Goal: Task Accomplishment & Management: Complete application form

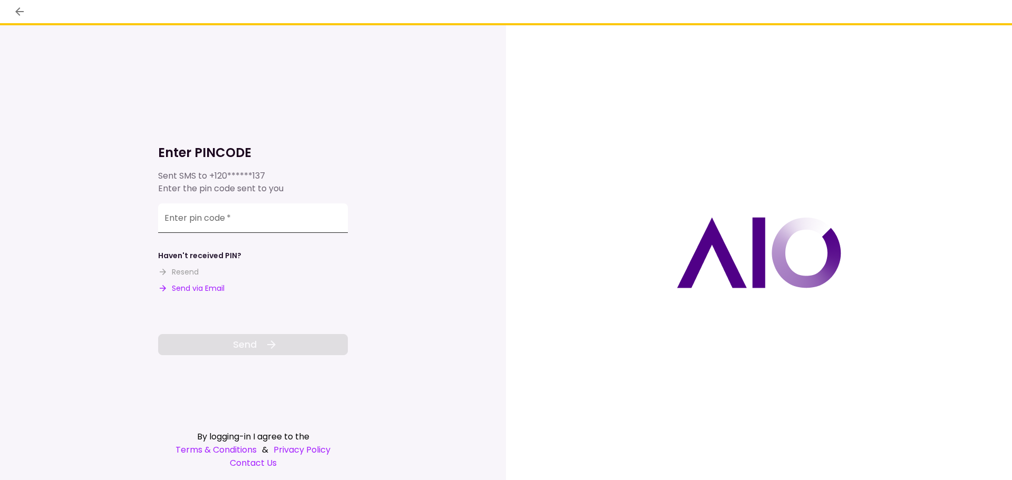
click at [188, 224] on input "Enter pin code   *" at bounding box center [253, 218] width 190 height 30
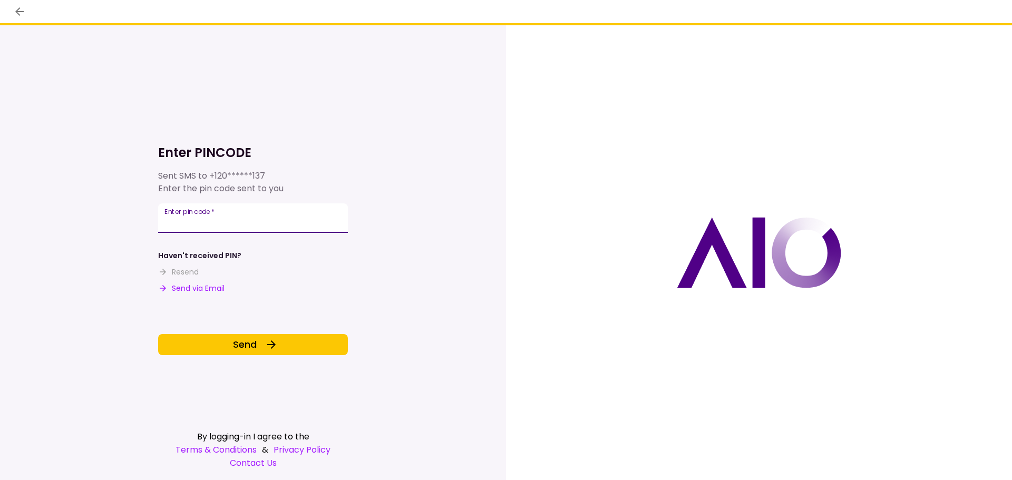
type input "******"
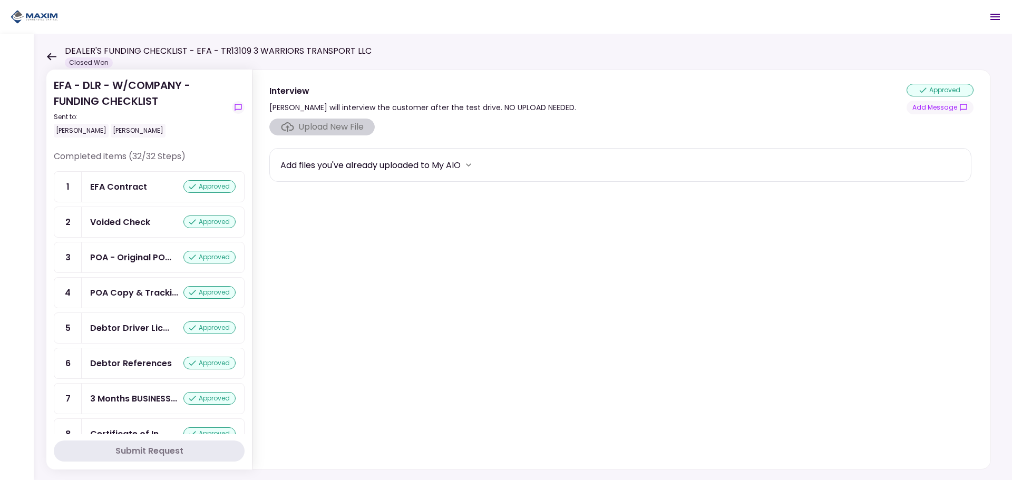
click at [50, 57] on icon at bounding box center [51, 56] width 9 height 7
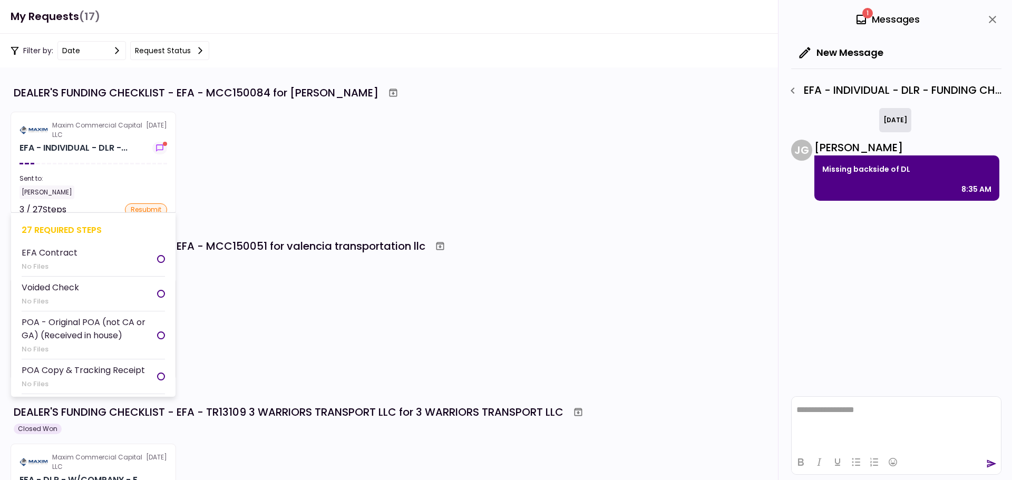
click at [104, 163] on div at bounding box center [104, 164] width 4 height 2
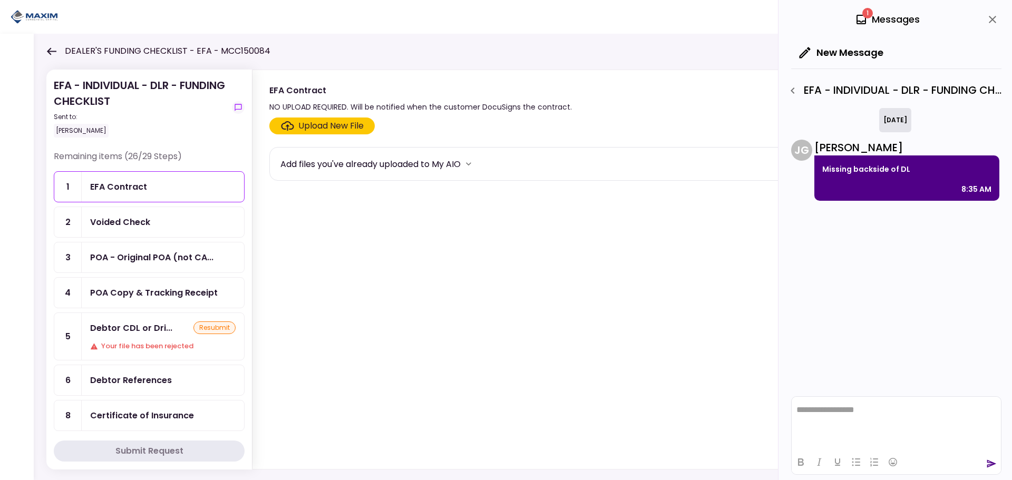
drag, startPoint x: 584, startPoint y: 294, endPoint x: 680, endPoint y: 289, distance: 96.1
click at [585, 294] on section "Upload New File Add files you've already uploaded to My AIO" at bounding box center [621, 291] width 704 height 347
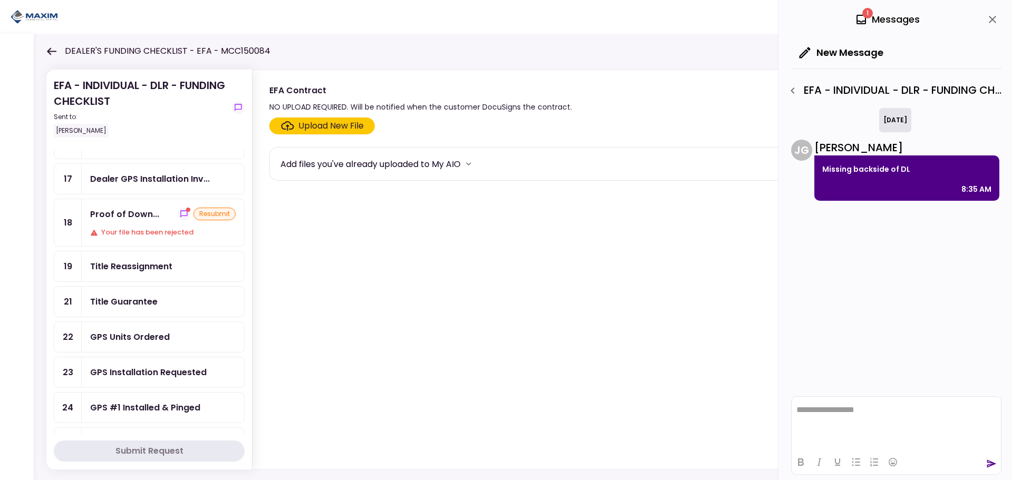
scroll to position [580, 0]
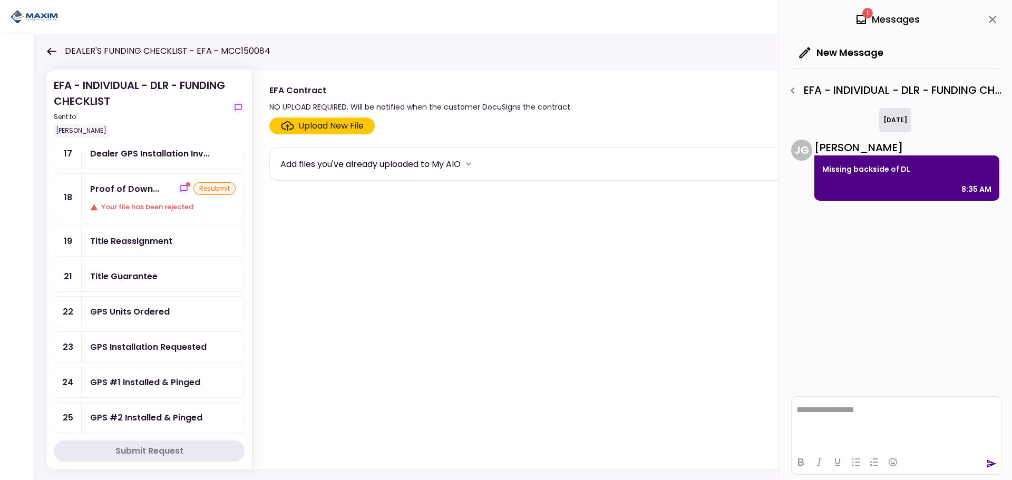
drag, startPoint x: 149, startPoint y: 318, endPoint x: 162, endPoint y: 332, distance: 18.3
click at [149, 318] on div "GPS Units Ordered" at bounding box center [163, 312] width 162 height 30
click at [298, 130] on div "Upload New File" at bounding box center [330, 126] width 65 height 13
click at [0, 0] on input "Upload New File" at bounding box center [0, 0] width 0 height 0
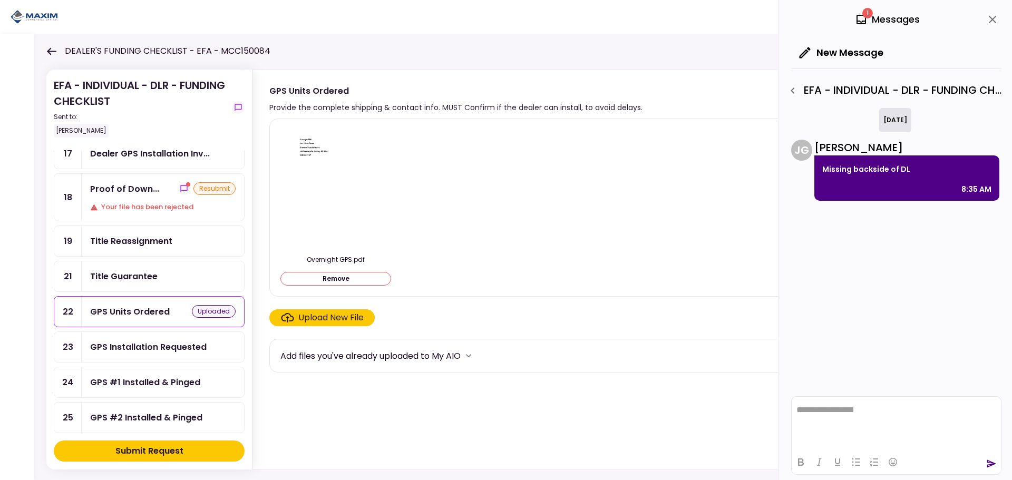
click at [179, 442] on button "Submit Request" at bounding box center [149, 451] width 191 height 21
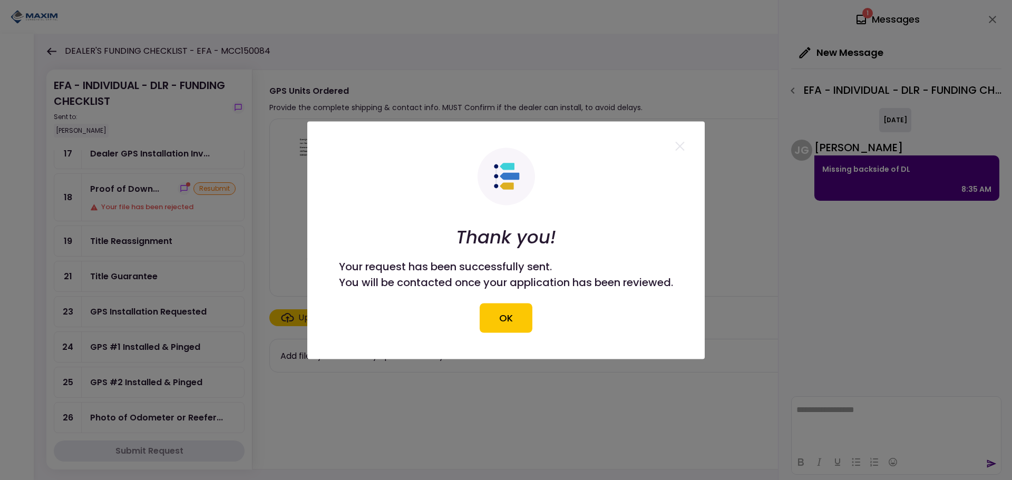
click at [523, 323] on button "OK" at bounding box center [506, 318] width 53 height 30
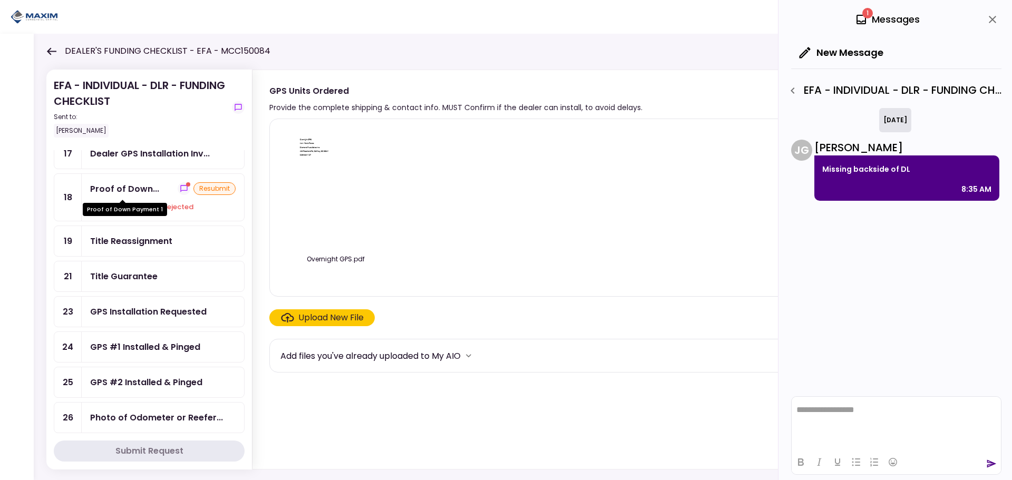
click at [113, 212] on div "Proof of Down Payment 1" at bounding box center [125, 209] width 84 height 13
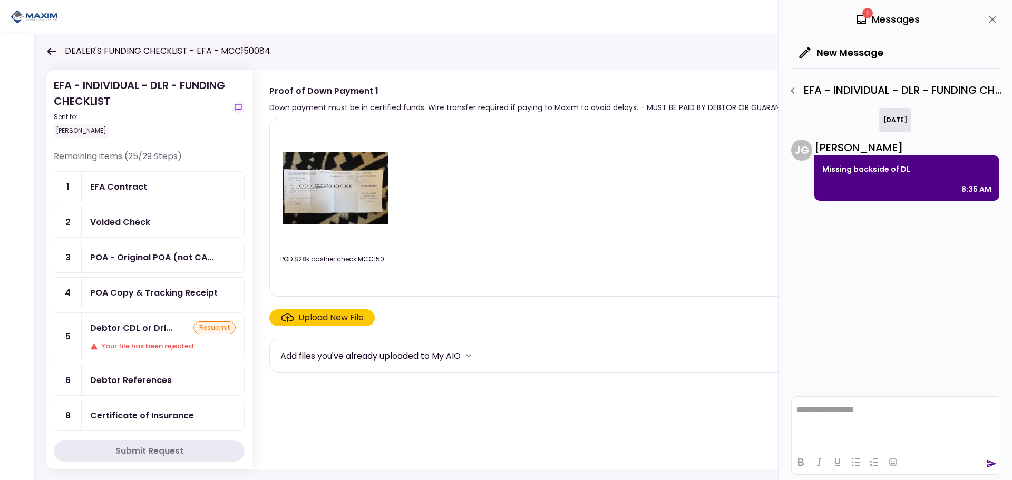
click at [141, 231] on div "Voided Check" at bounding box center [163, 222] width 162 height 30
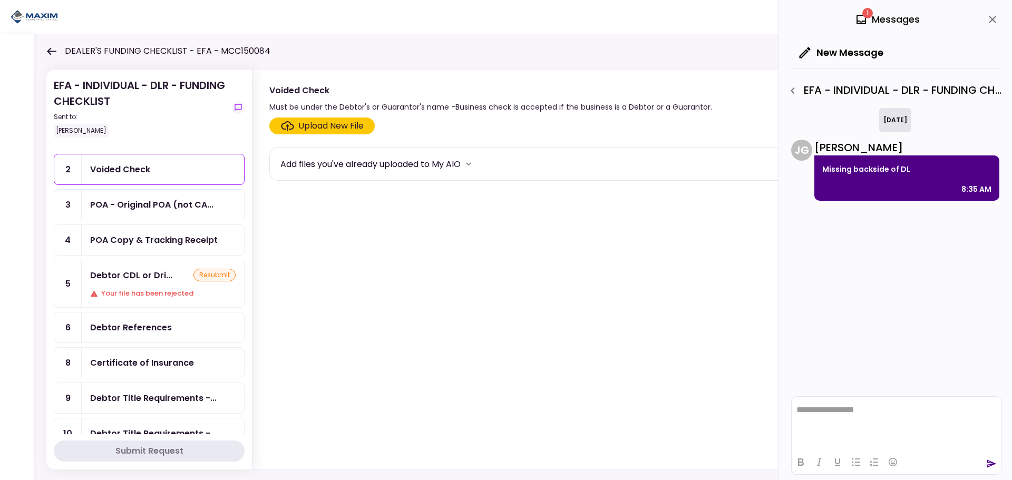
scroll to position [105, 0]
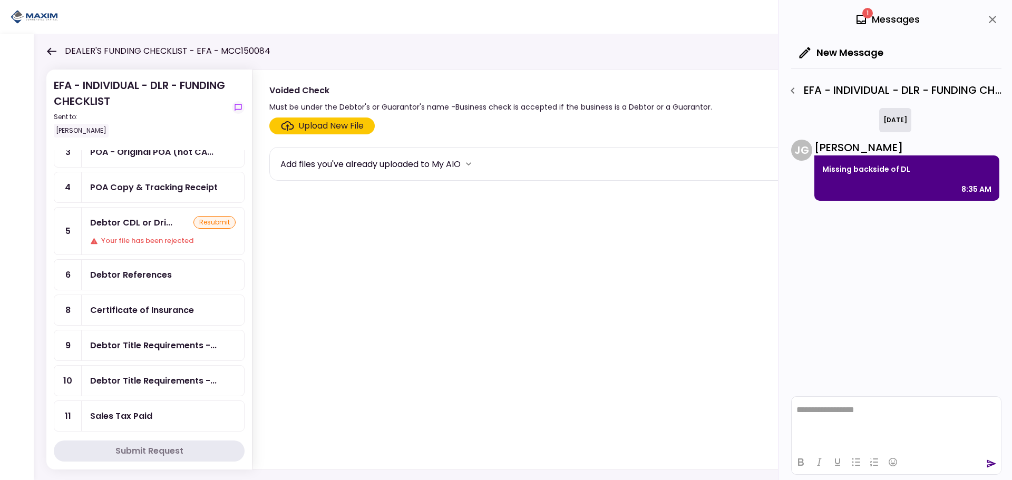
click at [119, 236] on div "Your file has been rejected" at bounding box center [162, 241] width 145 height 11
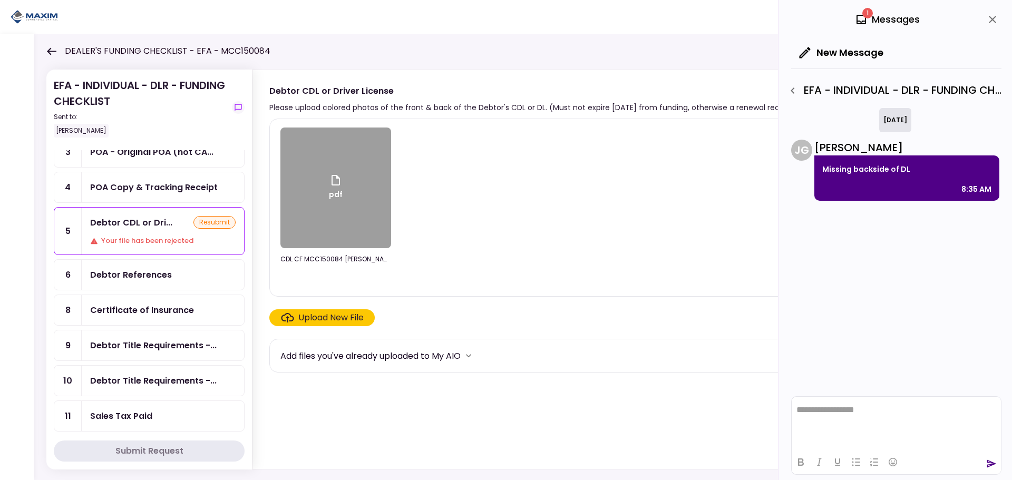
click at [320, 315] on div "Upload New File" at bounding box center [330, 318] width 65 height 13
click at [0, 0] on input "Upload New File" at bounding box center [0, 0] width 0 height 0
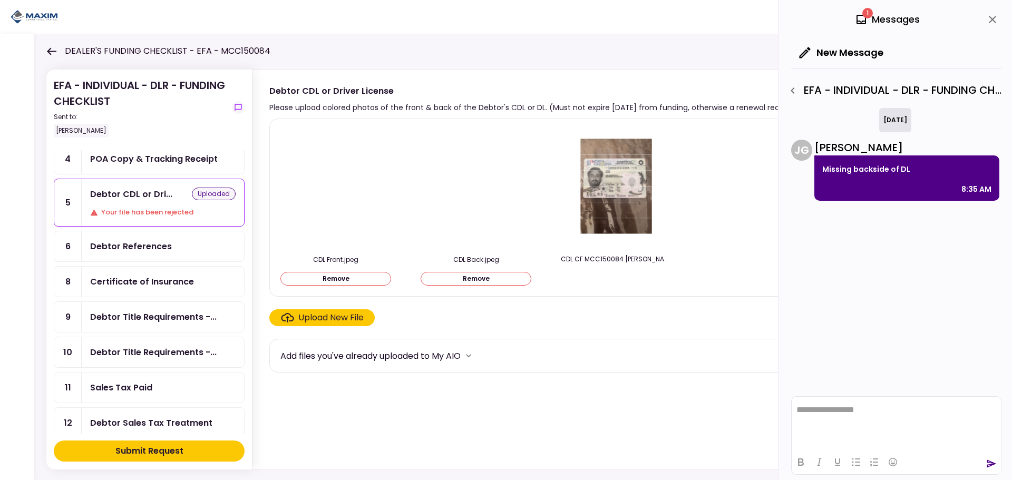
scroll to position [158, 0]
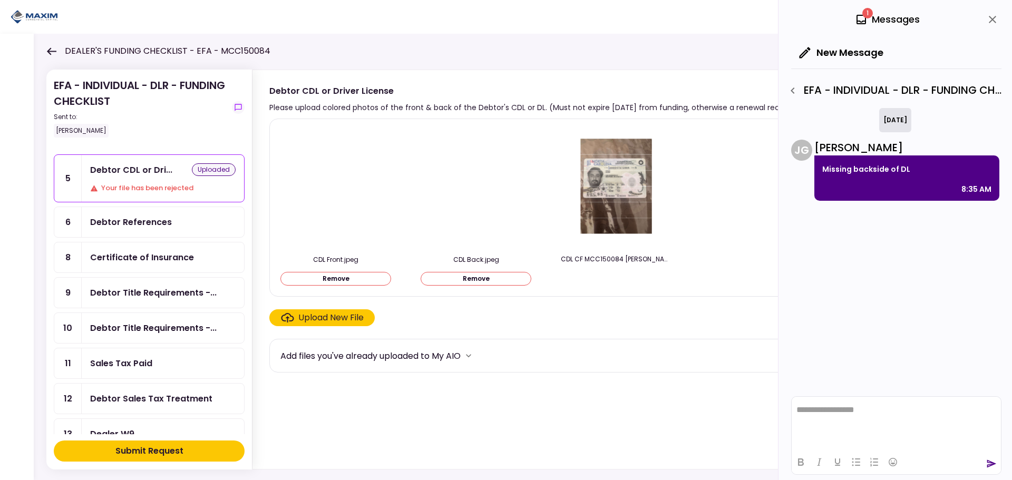
click at [129, 231] on div "Debtor References" at bounding box center [163, 222] width 162 height 30
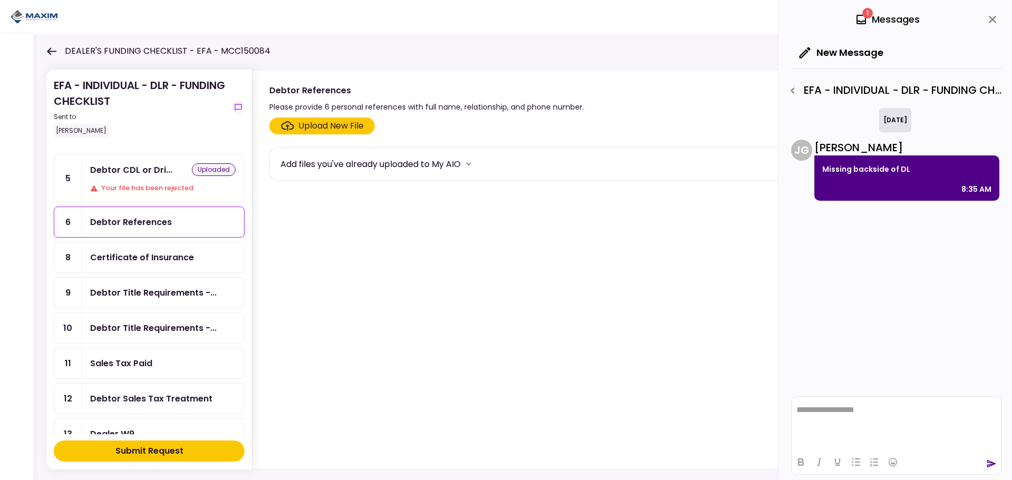
click at [134, 257] on div "Certificate of Insurance" at bounding box center [142, 257] width 104 height 13
click at [123, 286] on div "Debtor Title Requirements -..." at bounding box center [163, 293] width 162 height 30
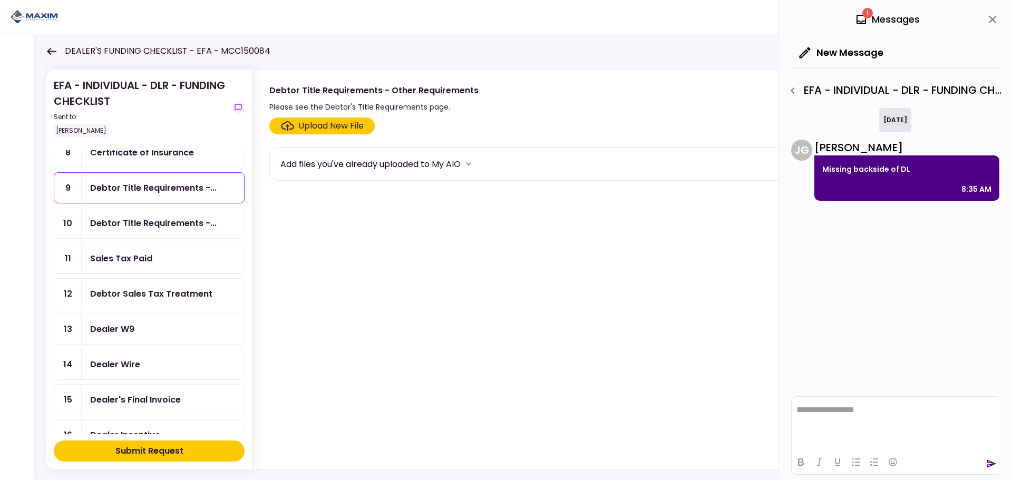
scroll to position [264, 0]
click at [123, 229] on div "Debtor Title Requirements -..." at bounding box center [153, 222] width 127 height 13
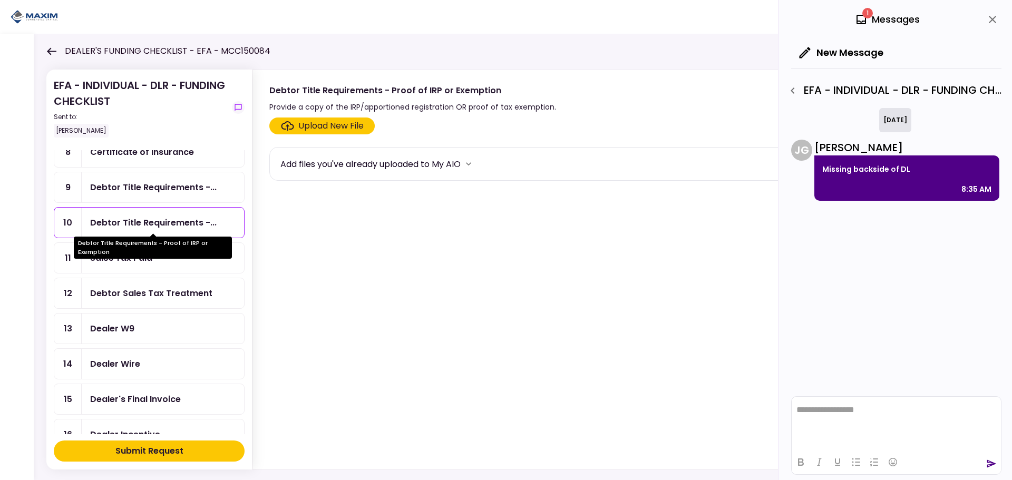
click at [113, 258] on div "Debtor Title Requirements - Proof of IRP or Exemption" at bounding box center [153, 248] width 158 height 22
click at [114, 294] on div "Debtor Sales Tax Treatment" at bounding box center [151, 293] width 122 height 13
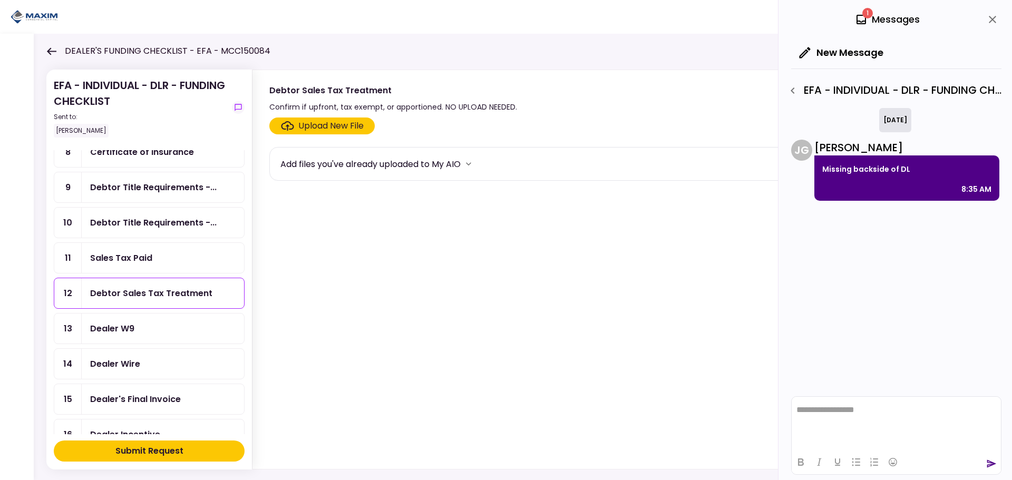
click at [125, 334] on div "Dealer W9" at bounding box center [112, 328] width 44 height 13
click at [305, 134] on section "Upload New File Add files you've already uploaded to My AIO" at bounding box center [621, 291] width 704 height 347
click at [307, 125] on div "Upload New File" at bounding box center [330, 126] width 65 height 13
click at [0, 0] on input "Upload New File" at bounding box center [0, 0] width 0 height 0
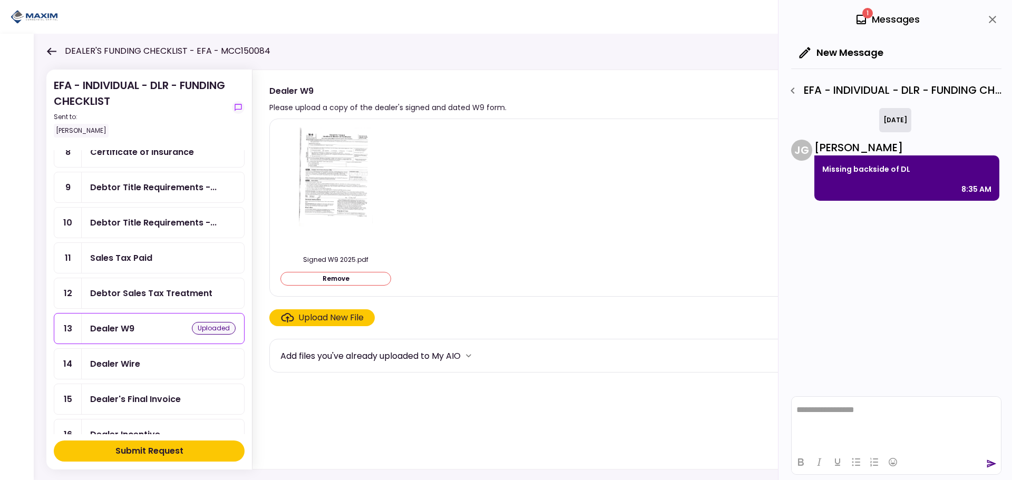
click at [333, 160] on img at bounding box center [336, 188] width 74 height 121
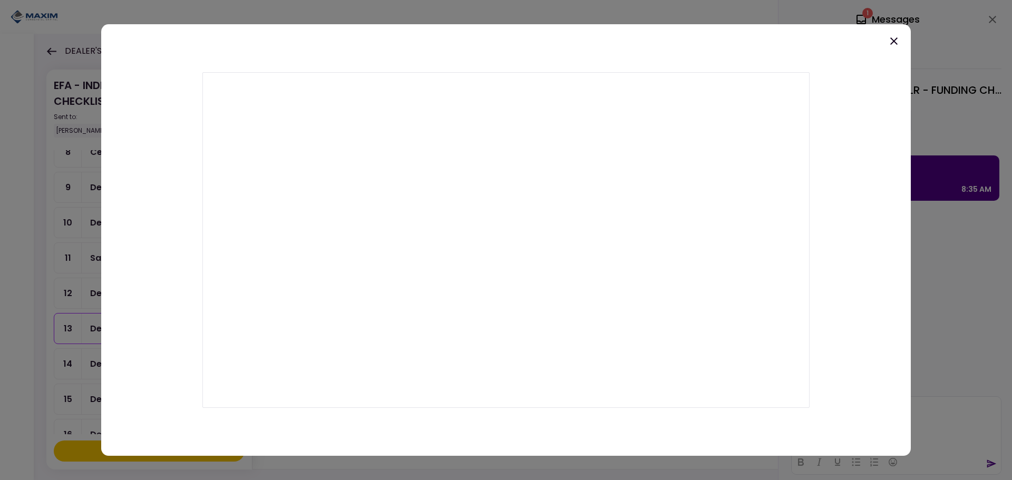
click at [894, 39] on icon at bounding box center [894, 41] width 13 height 13
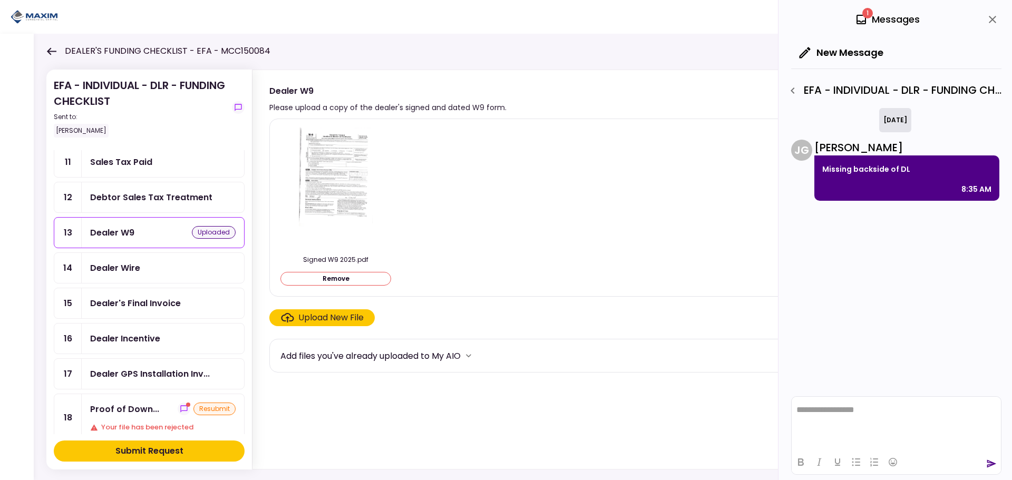
scroll to position [369, 0]
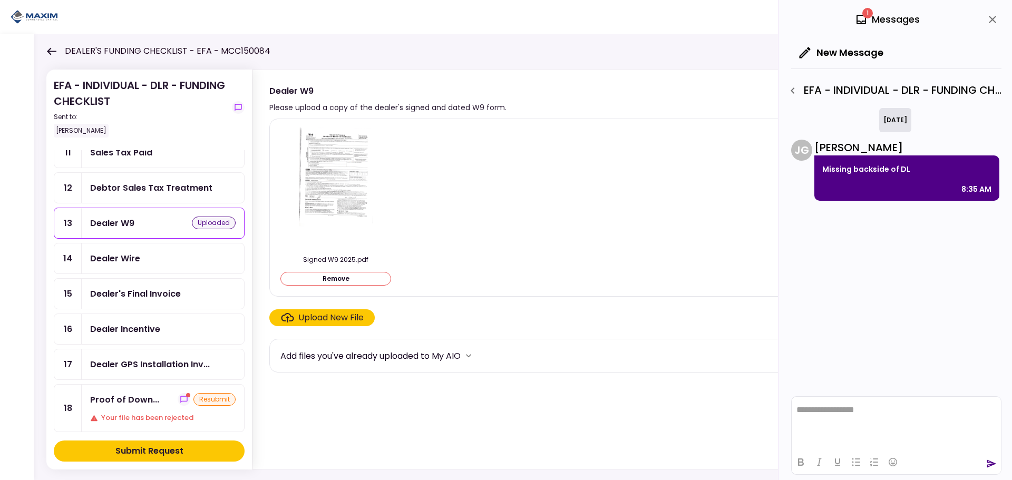
click at [147, 259] on div "Dealer Wire" at bounding box center [162, 258] width 145 height 13
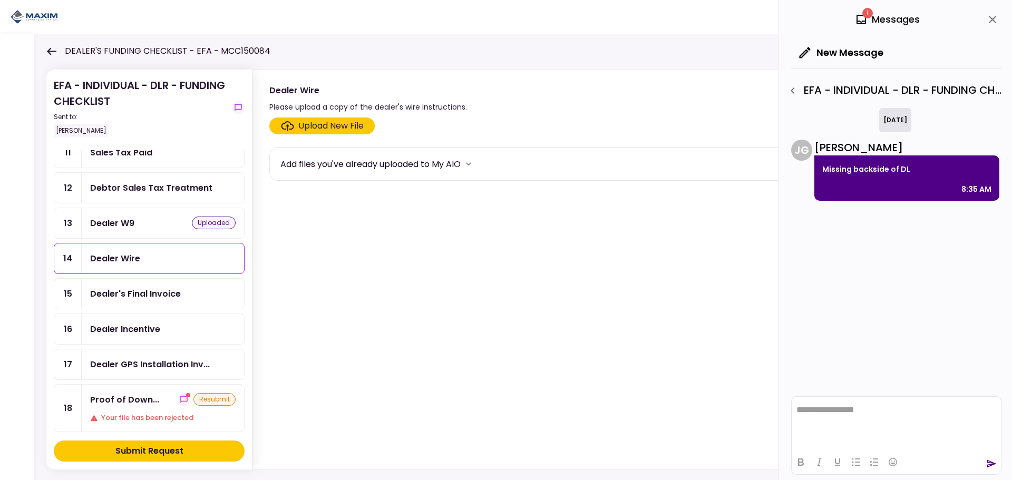
click at [301, 125] on div "Upload New File" at bounding box center [330, 126] width 65 height 13
click at [0, 0] on input "Upload New File" at bounding box center [0, 0] width 0 height 0
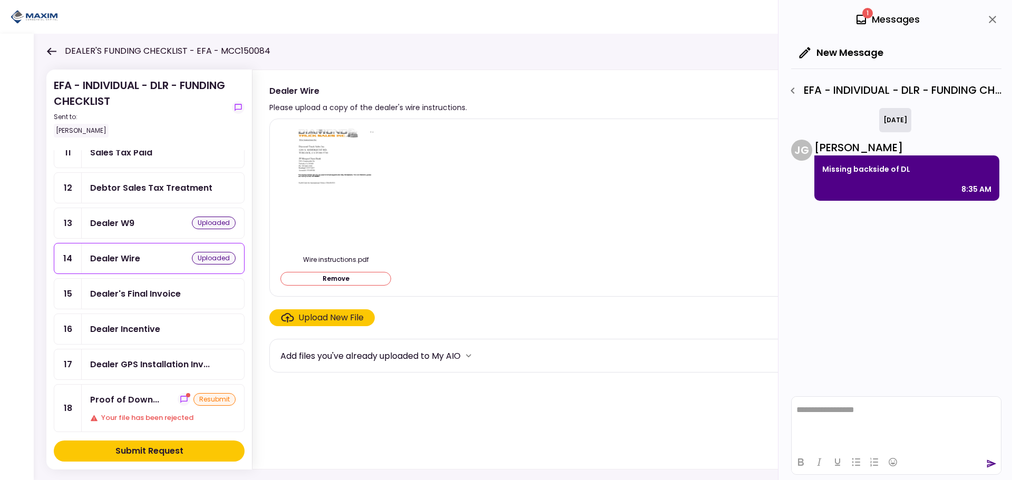
click at [144, 300] on div "Dealer's Final Invoice" at bounding box center [135, 293] width 91 height 13
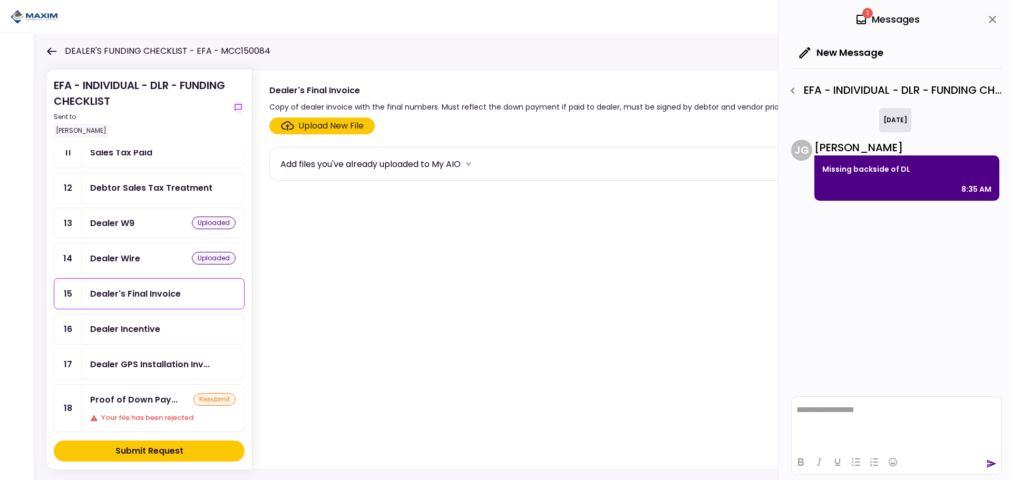
click at [142, 333] on div "Dealer Incentive" at bounding box center [125, 329] width 70 height 13
click at [328, 123] on div "Upload New File" at bounding box center [330, 126] width 65 height 13
click at [0, 0] on input "Upload New File" at bounding box center [0, 0] width 0 height 0
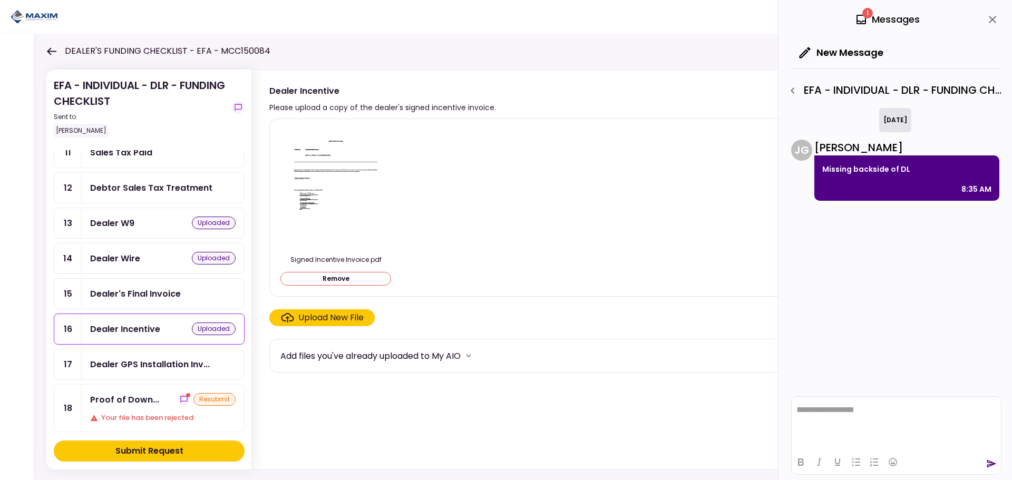
scroll to position [474, 0]
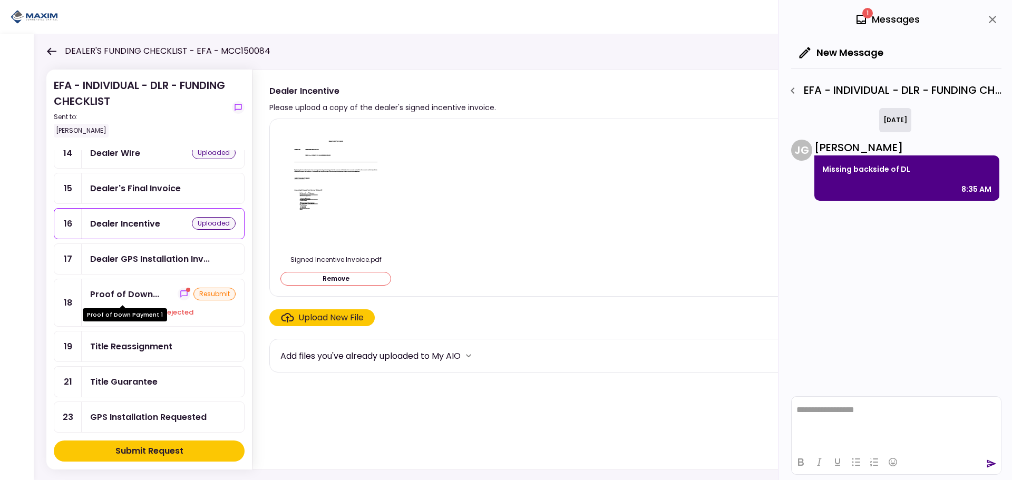
click at [132, 294] on div "Proof of Down..." at bounding box center [124, 294] width 69 height 13
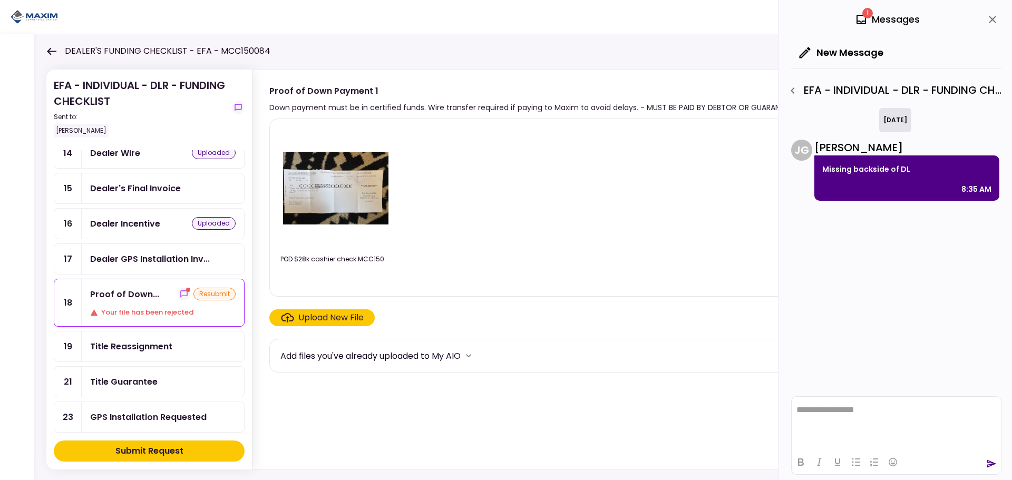
click at [130, 355] on div "Title Reassignment" at bounding box center [163, 347] width 162 height 30
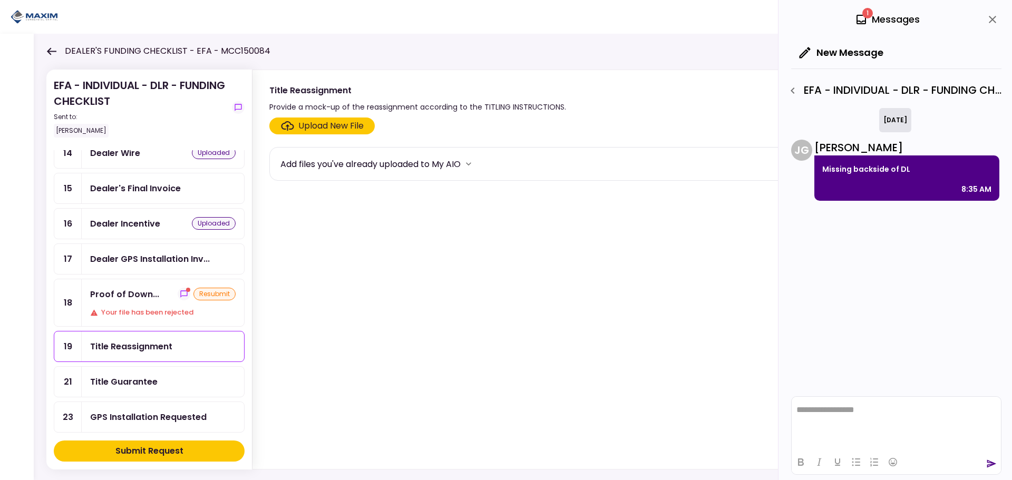
click at [125, 378] on div "Title Guarantee" at bounding box center [123, 381] width 67 height 13
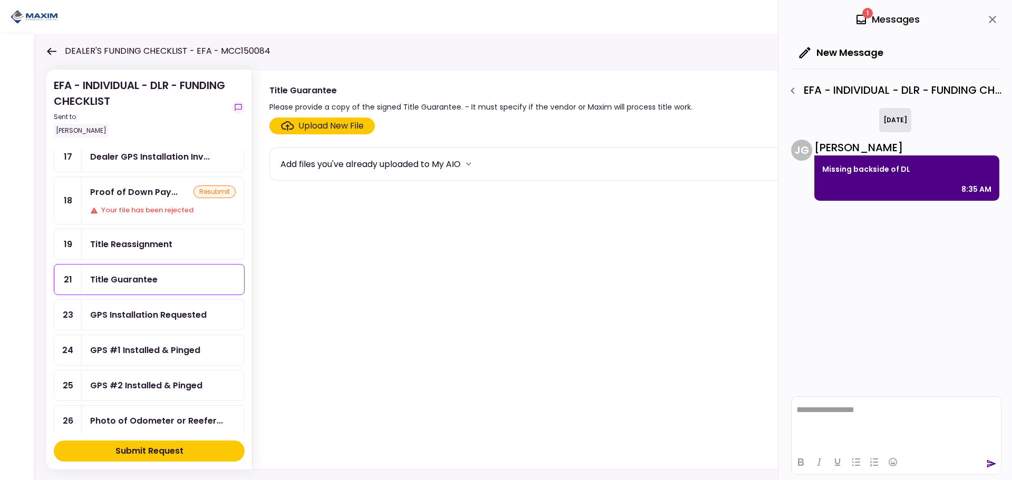
scroll to position [580, 0]
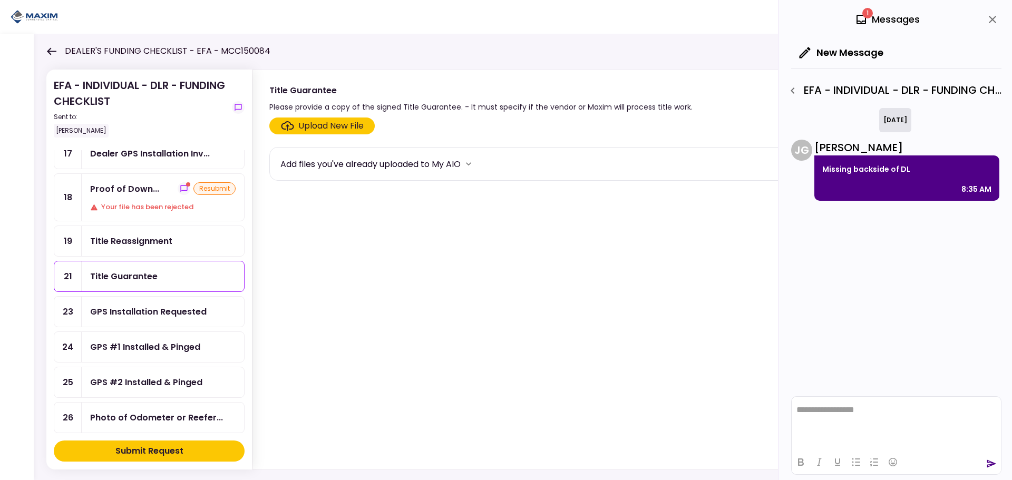
click at [308, 129] on div "Upload New File" at bounding box center [330, 126] width 65 height 13
click at [0, 0] on input "Upload New File" at bounding box center [0, 0] width 0 height 0
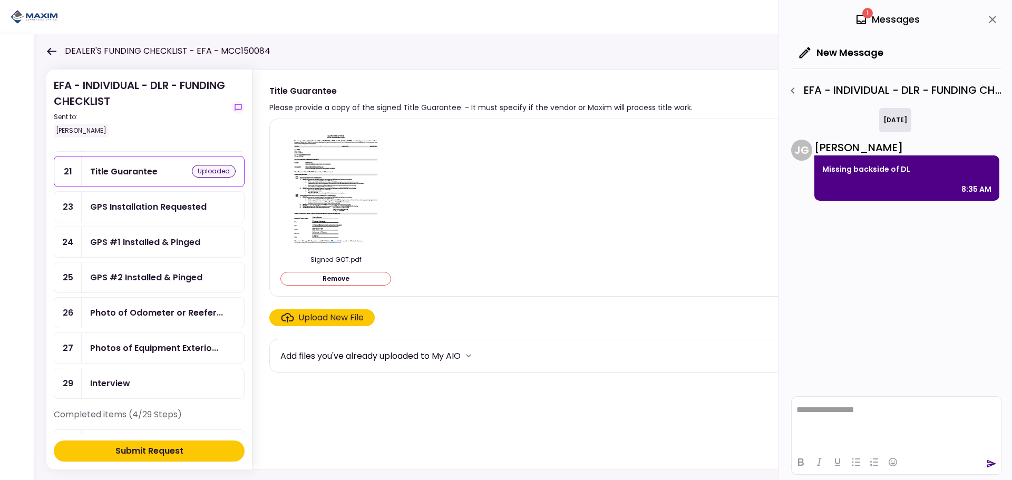
scroll to position [685, 0]
click at [141, 311] on div "Photo of Odometer or Reefer..." at bounding box center [156, 312] width 133 height 13
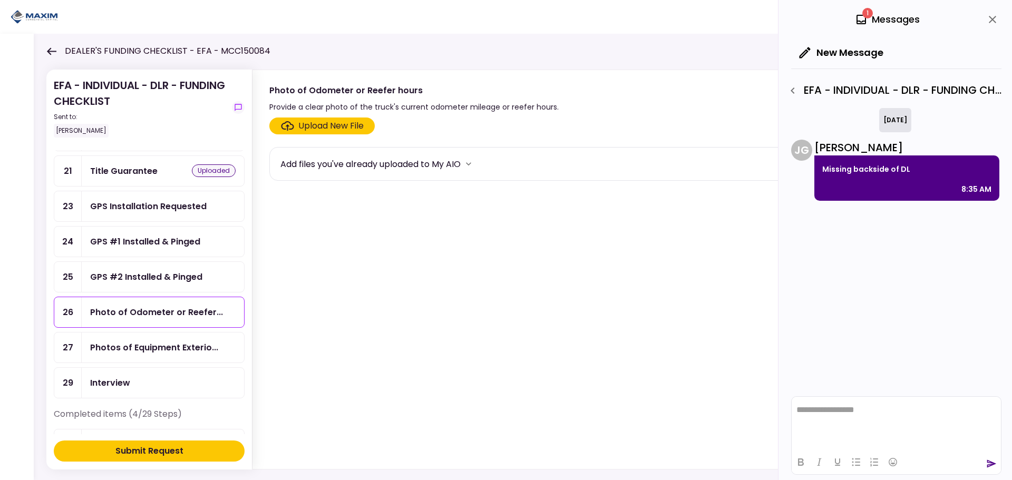
click at [304, 121] on div "Upload New File" at bounding box center [330, 126] width 65 height 13
click at [0, 0] on input "Upload New File" at bounding box center [0, 0] width 0 height 0
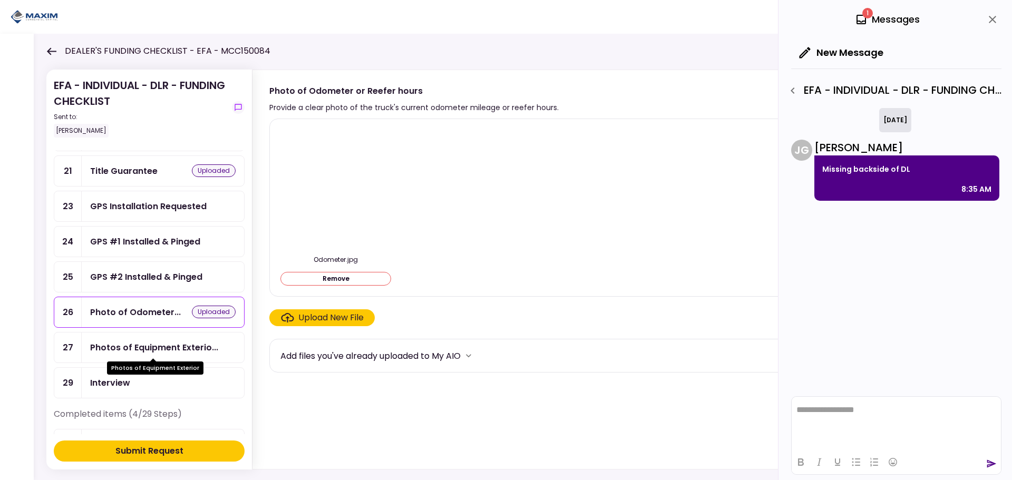
click at [155, 347] on div "Photos of Equipment Exterio..." at bounding box center [154, 347] width 128 height 13
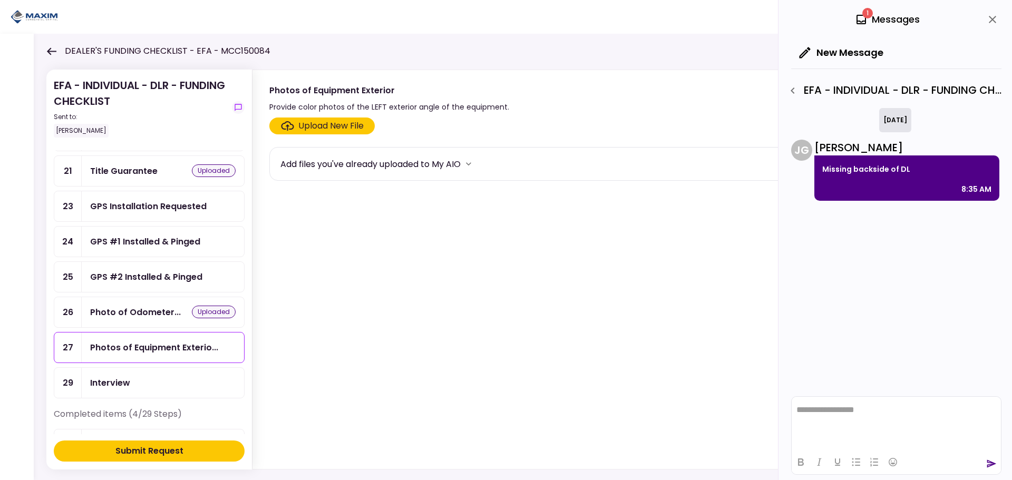
click at [340, 130] on div "Upload New File" at bounding box center [330, 126] width 65 height 13
click at [0, 0] on input "Upload New File" at bounding box center [0, 0] width 0 height 0
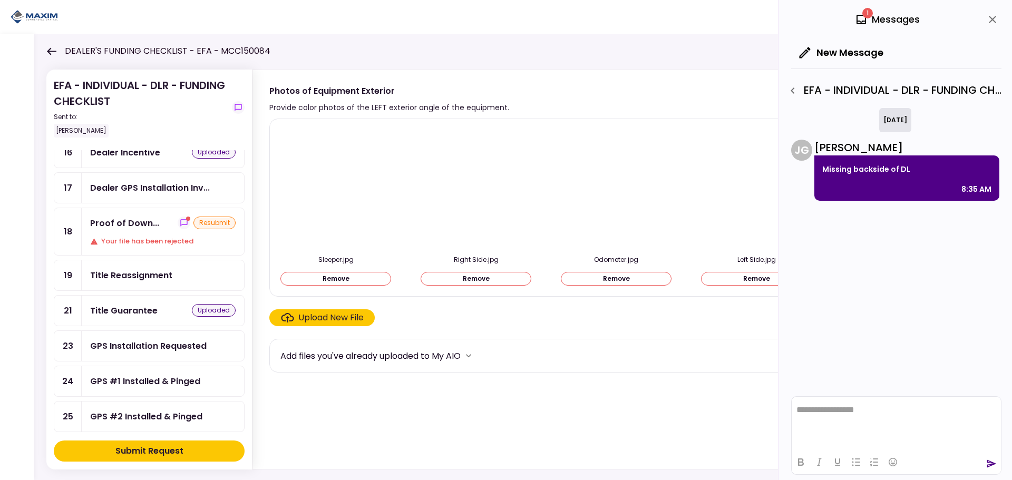
scroll to position [527, 0]
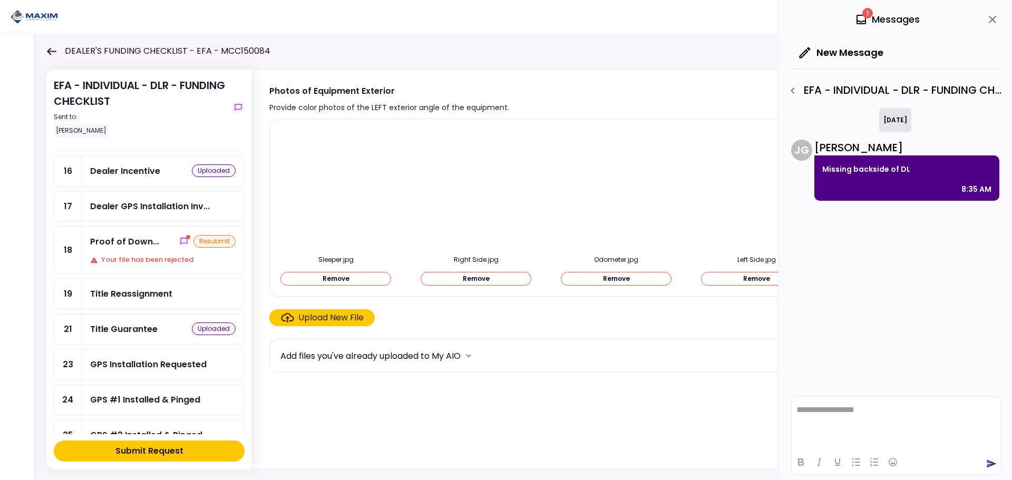
click at [137, 300] on div "Title Reassignment" at bounding box center [163, 294] width 162 height 30
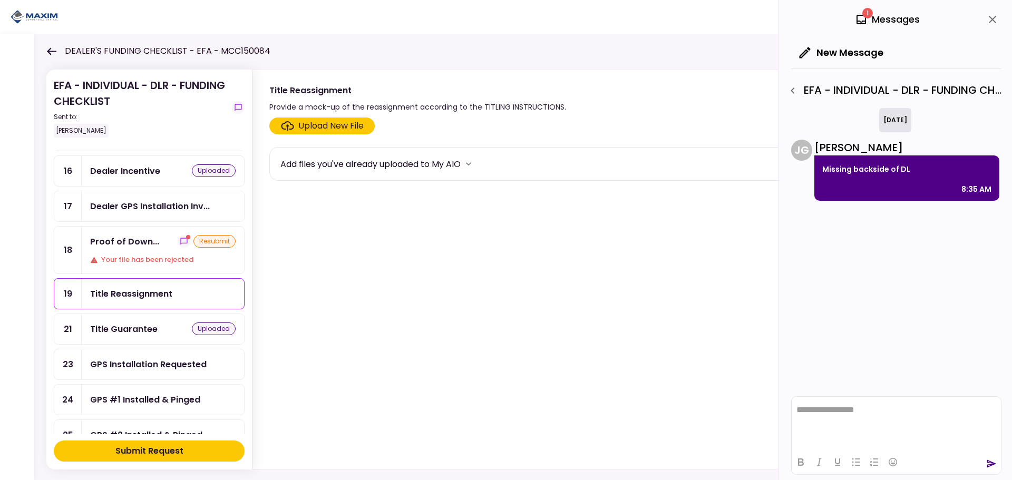
click at [147, 452] on div "Submit Request" at bounding box center [149, 451] width 68 height 13
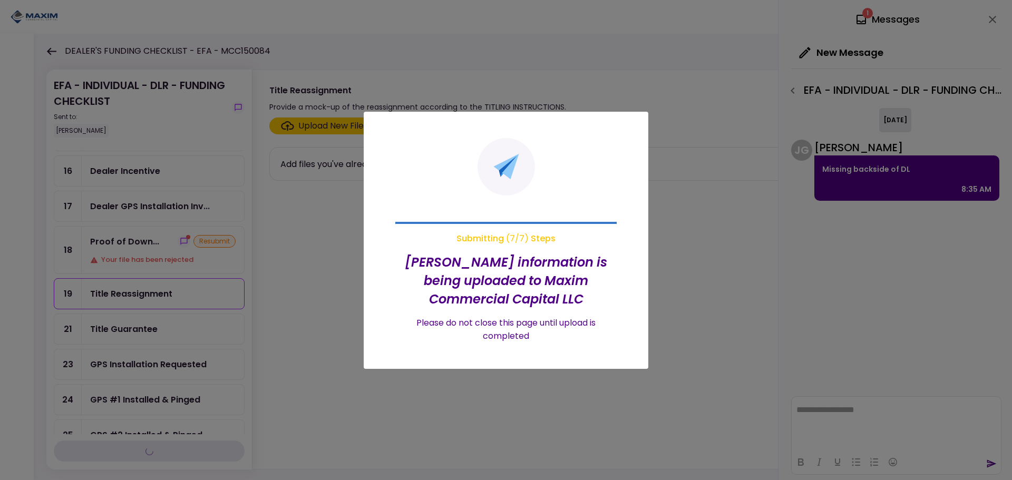
scroll to position [404, 0]
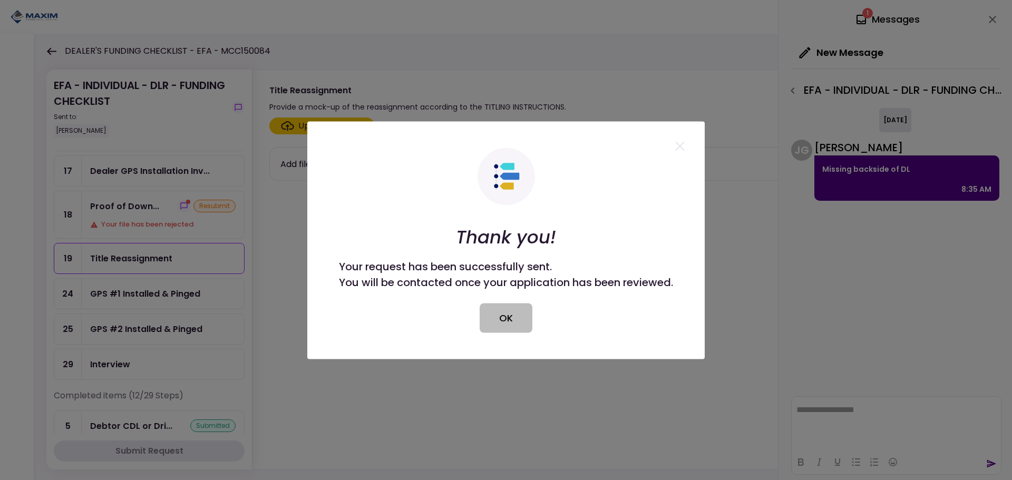
click at [498, 314] on button "OK" at bounding box center [506, 318] width 53 height 30
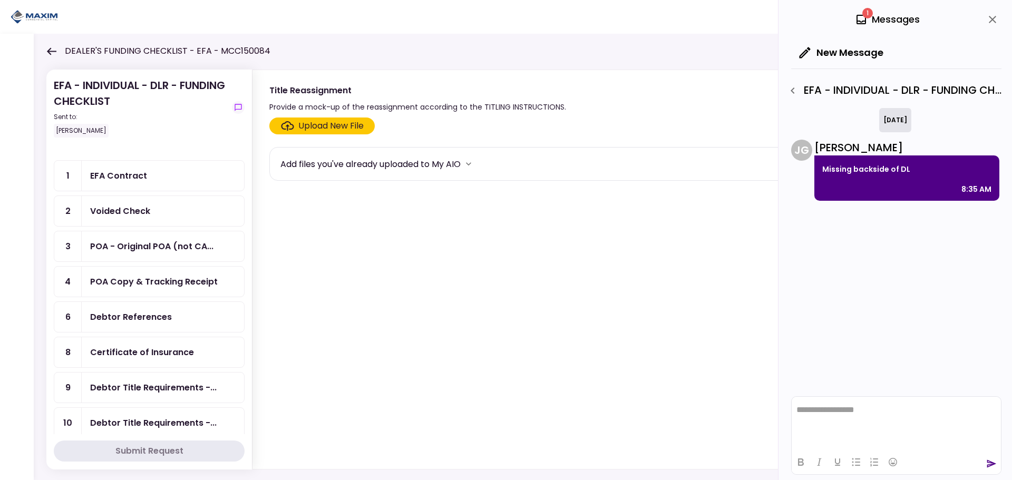
scroll to position [0, 0]
